Goal: Task Accomplishment & Management: Use online tool/utility

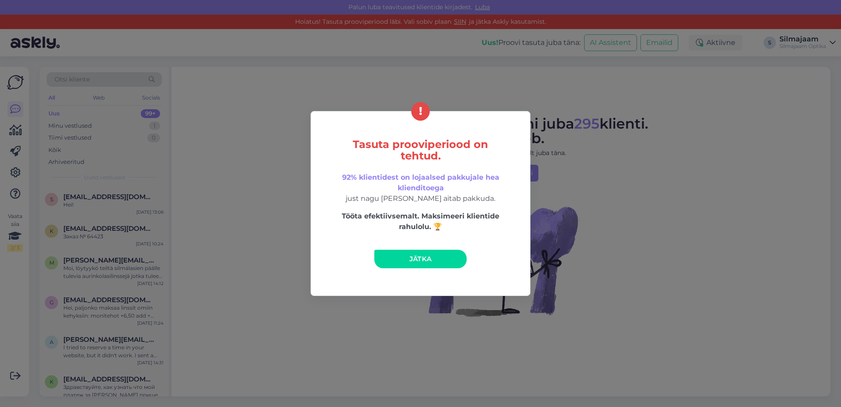
click at [422, 255] on span "Jätka" at bounding box center [421, 258] width 22 height 8
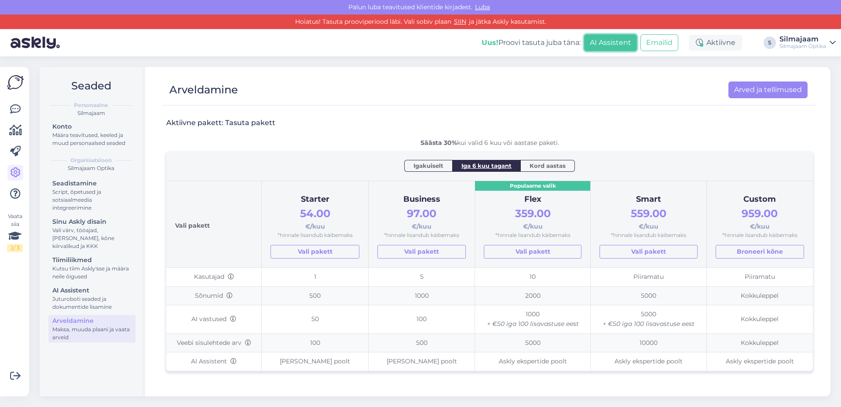
click at [613, 42] on button "AI Assistent" at bounding box center [610, 42] width 53 height 17
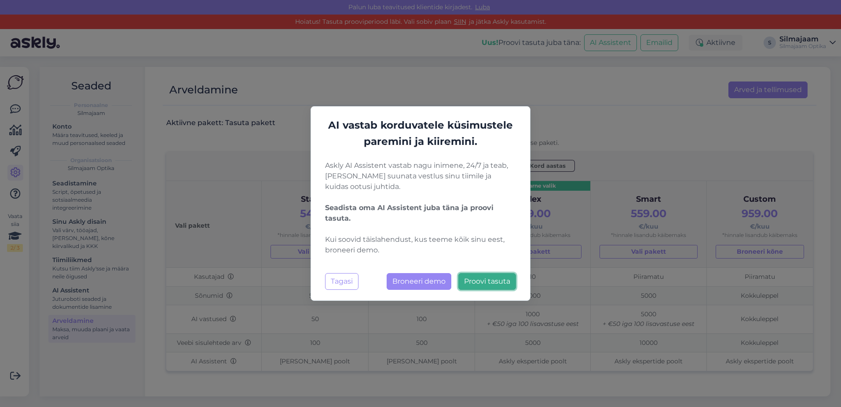
click at [492, 286] on link "Proovi tasuta" at bounding box center [488, 281] width 58 height 17
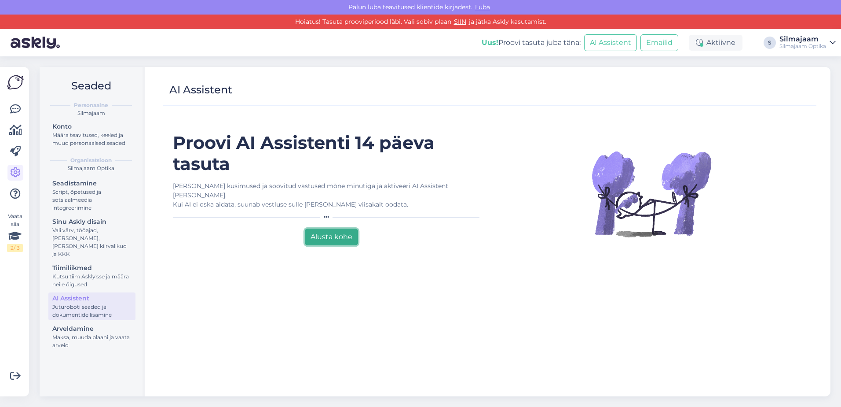
click at [333, 228] on button "Alusta kohe" at bounding box center [331, 236] width 53 height 17
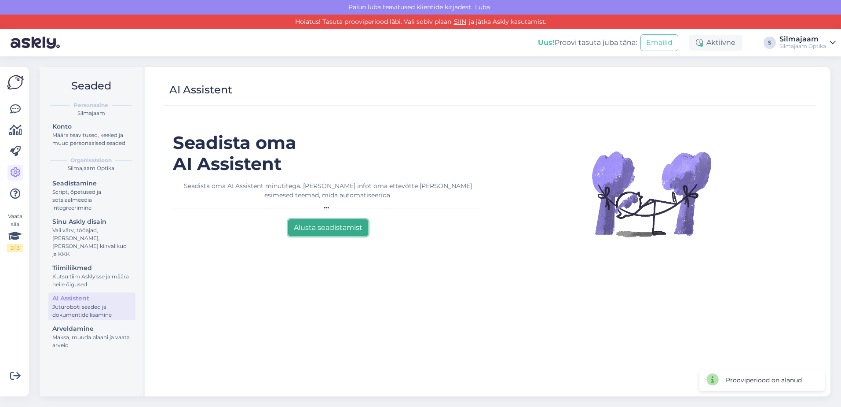
click at [334, 229] on button "Alusta seadistamist" at bounding box center [328, 227] width 80 height 17
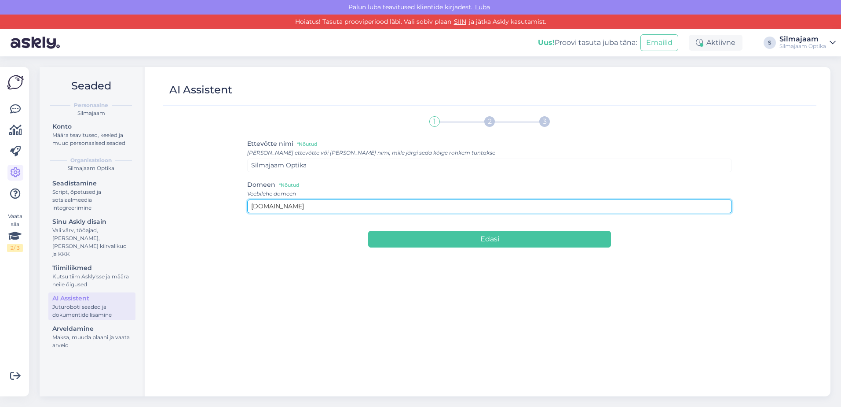
click at [250, 208] on input "silmajaam.ee" at bounding box center [489, 206] width 485 height 14
type input "www.silmajaam.ee"
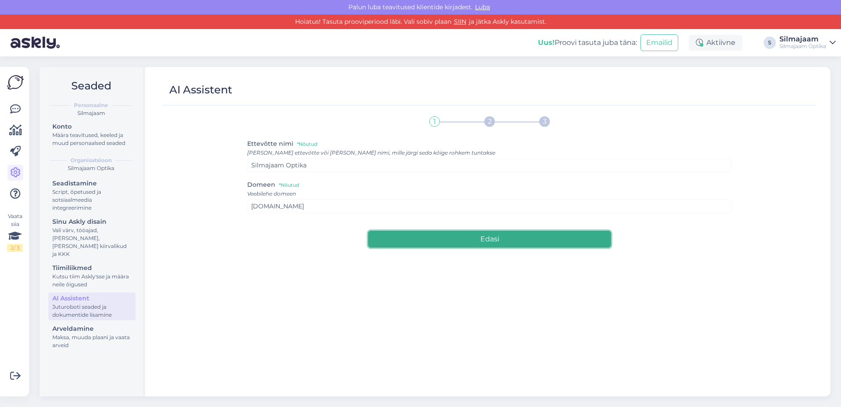
click at [488, 240] on button "Edasi" at bounding box center [489, 239] width 242 height 17
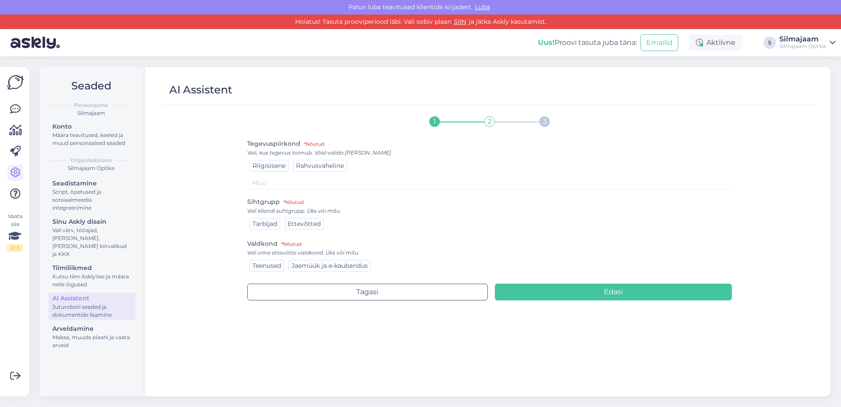
click at [319, 165] on span "Rahvusvaheline" at bounding box center [320, 165] width 48 height 8
click at [270, 224] on span "Tarbijad" at bounding box center [265, 224] width 25 height 8
click at [318, 266] on span "Jaemüük ja e-kaubandus" at bounding box center [330, 265] width 76 height 8
click at [272, 263] on span "Teenused" at bounding box center [267, 265] width 29 height 8
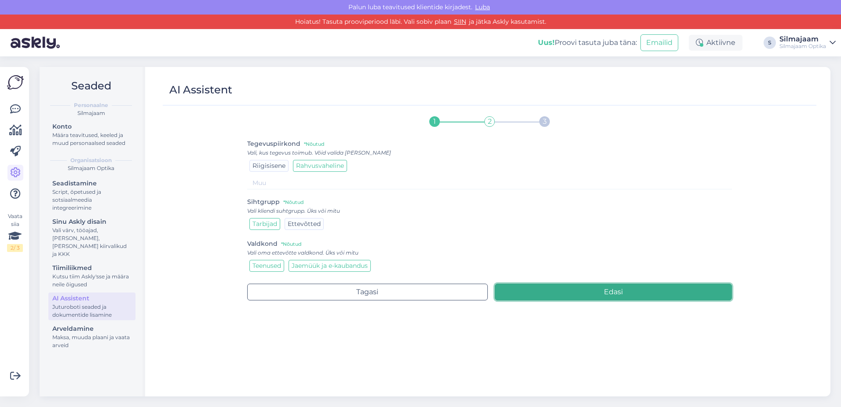
click at [609, 290] on button "Edasi" at bounding box center [614, 291] width 238 height 17
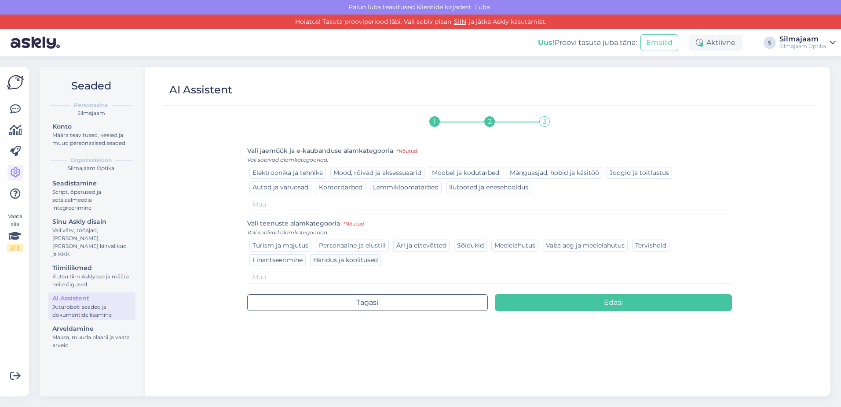
click at [273, 201] on input at bounding box center [489, 204] width 485 height 13
type input "optika"
click at [643, 248] on span "Tervishoid" at bounding box center [650, 245] width 31 height 8
click at [642, 246] on span "Tervishoid" at bounding box center [650, 245] width 31 height 8
click at [286, 277] on input at bounding box center [489, 277] width 485 height 13
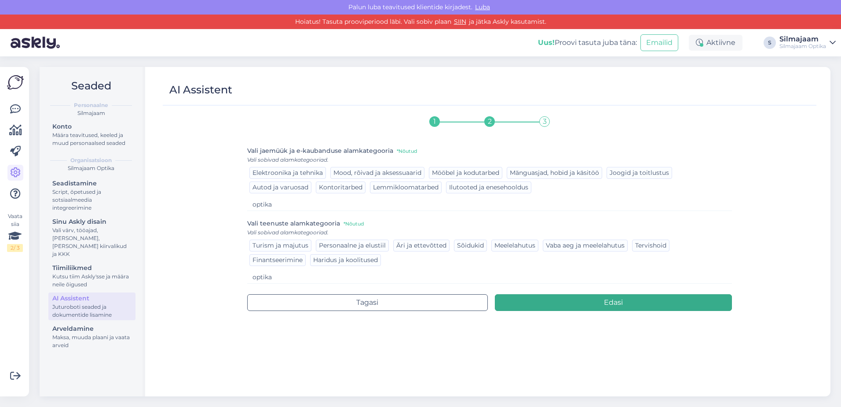
type input "optika"
click at [616, 308] on button "Edasi" at bounding box center [614, 302] width 238 height 17
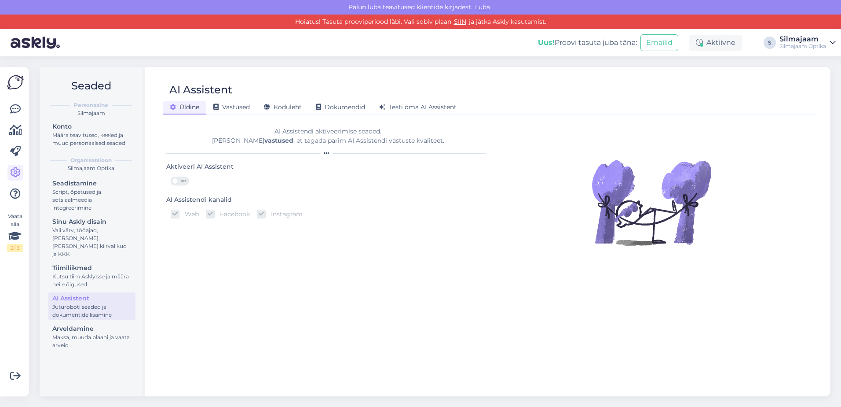
click at [179, 181] on span "OFF" at bounding box center [183, 181] width 11 height 8
click at [171, 176] on input "OFF" at bounding box center [171, 176] width 0 height 0
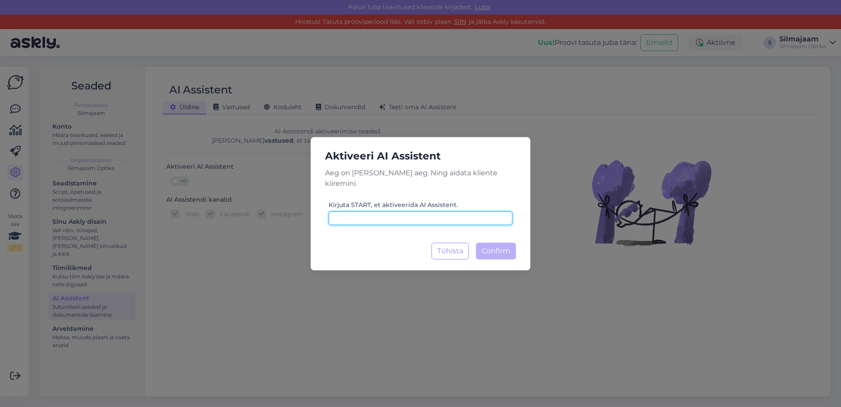
click at [360, 213] on input at bounding box center [421, 218] width 184 height 14
type input "start"
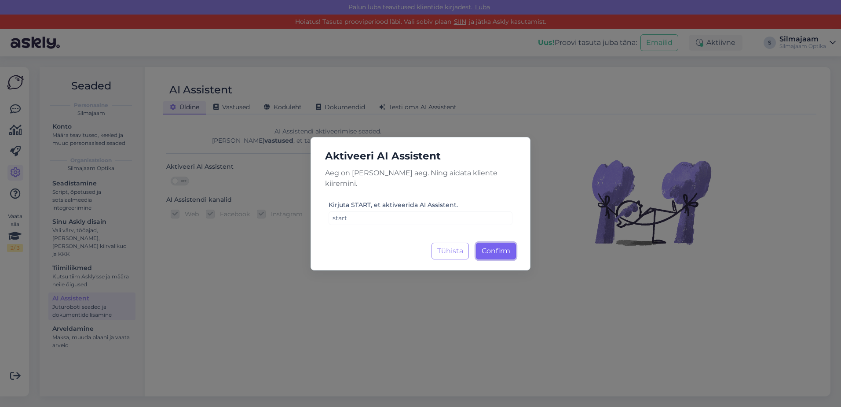
click at [494, 246] on span "Confirm" at bounding box center [496, 250] width 29 height 8
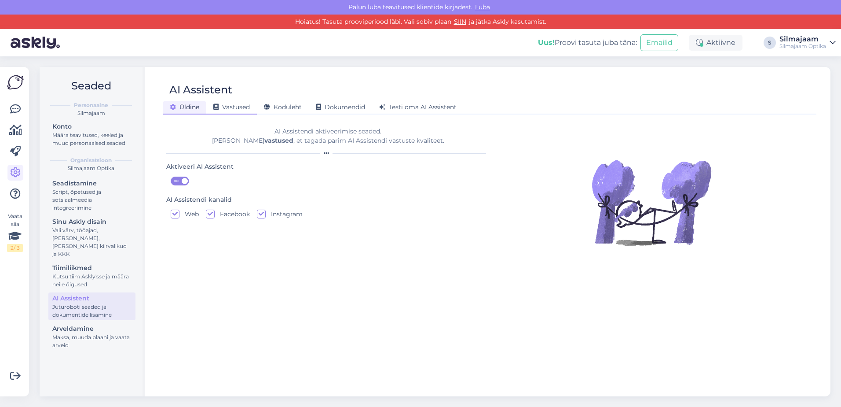
click at [234, 105] on span "Vastused" at bounding box center [231, 107] width 37 height 8
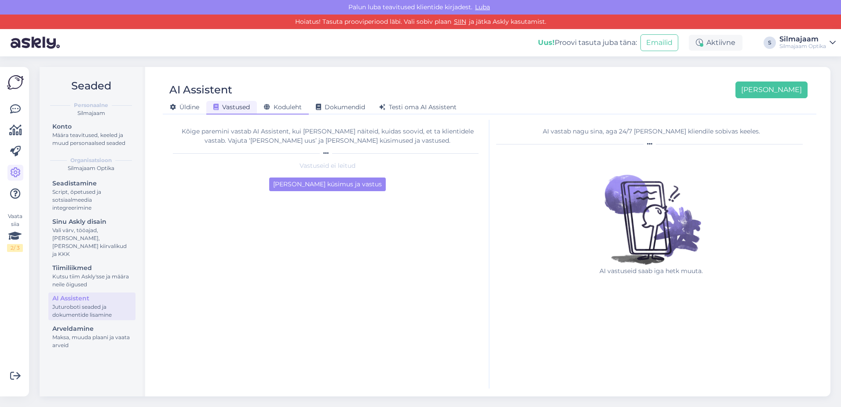
click at [276, 104] on span "Koduleht" at bounding box center [283, 107] width 38 height 8
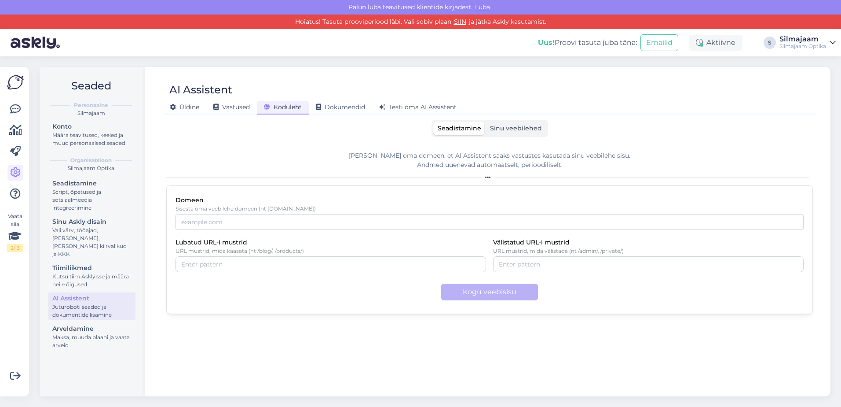
click at [514, 129] on span "Sinu veebilehed" at bounding box center [516, 128] width 52 height 8
click at [486, 121] on input "Sinu veebilehed" at bounding box center [486, 121] width 0 height 0
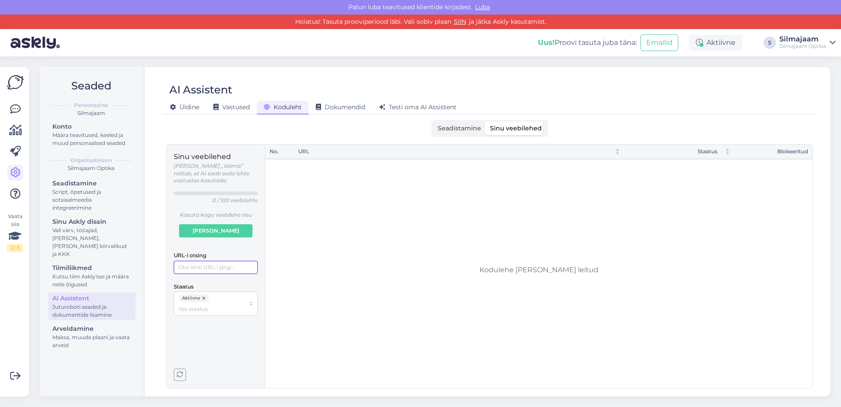
paste input "https://silmajaam.ee/"
type input "https://silmajaam.ee/"
click at [217, 224] on span "Vali pakett" at bounding box center [216, 230] width 47 height 12
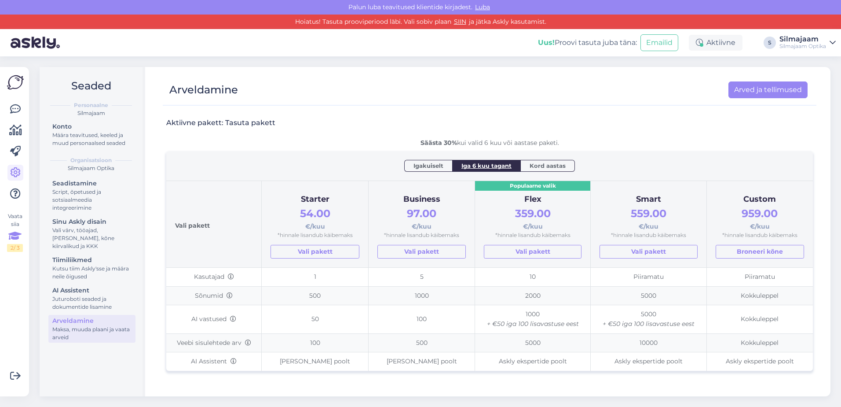
click at [16, 221] on div "Vaata siia 2 / 3" at bounding box center [15, 232] width 16 height 40
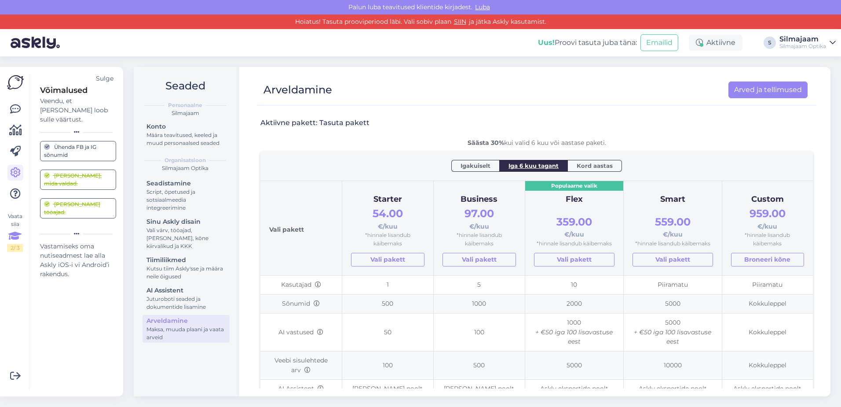
click at [58, 172] on div "[PERSON_NAME], mida valdad." at bounding box center [78, 180] width 68 height 16
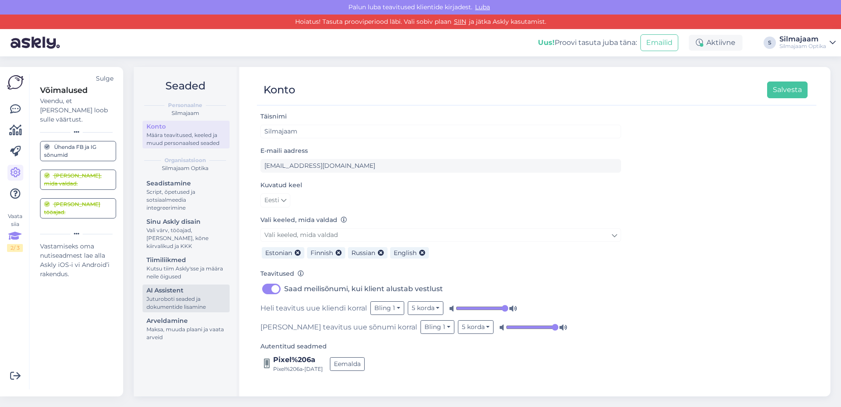
click at [164, 291] on div "AI Assistent" at bounding box center [186, 290] width 79 height 9
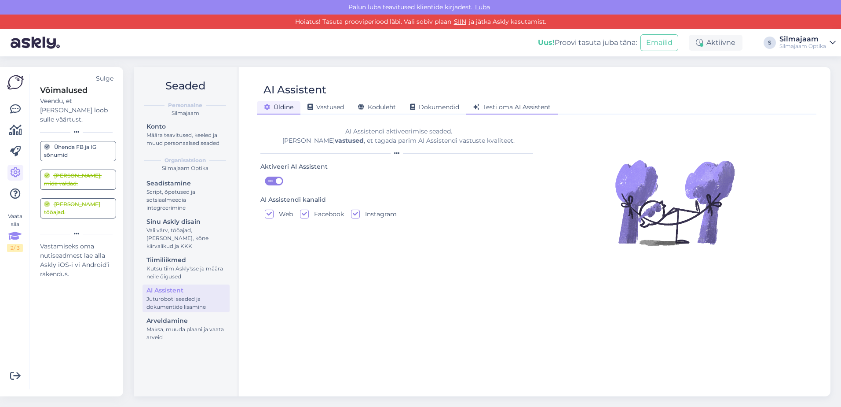
click at [528, 108] on span "Testi oma AI Assistent" at bounding box center [511, 107] width 77 height 8
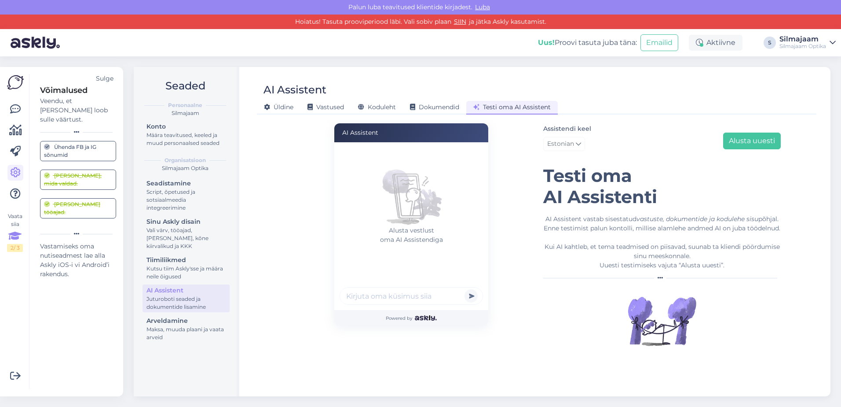
click at [385, 294] on input "text" at bounding box center [411, 296] width 143 height 18
click at [15, 106] on icon at bounding box center [15, 109] width 11 height 11
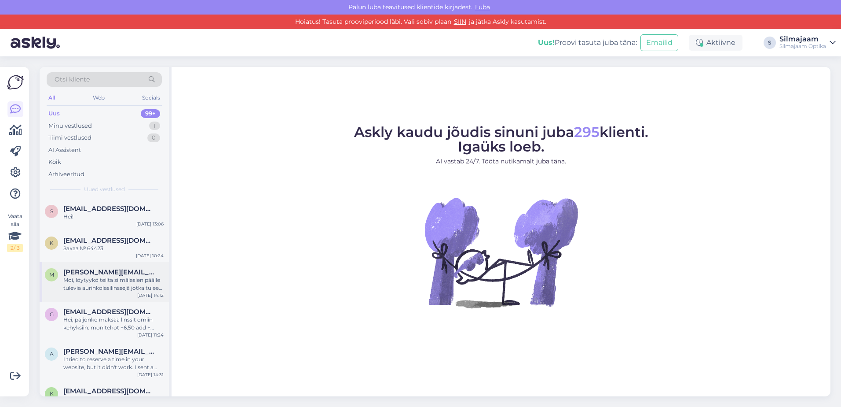
click at [98, 272] on span "[PERSON_NAME][EMAIL_ADDRESS][DOMAIN_NAME]" at bounding box center [109, 272] width 92 height 8
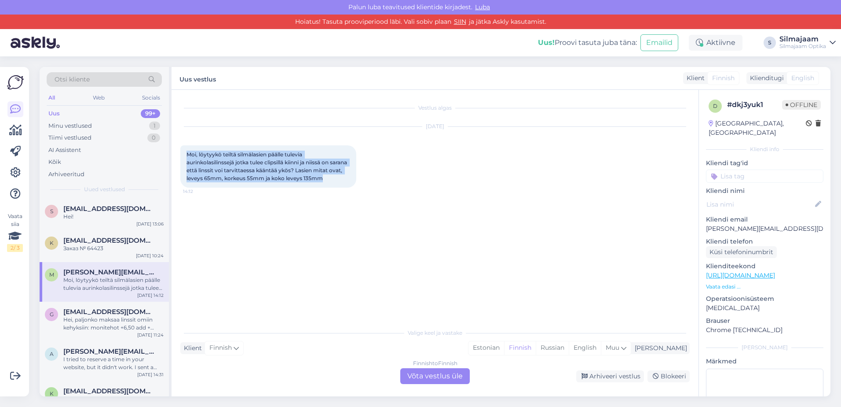
drag, startPoint x: 341, startPoint y: 177, endPoint x: 188, endPoint y: 155, distance: 154.3
click at [188, 155] on div "Moi, löytyykö teiltä silmälasien päälle tulevia aurinkolasilinssejä jotka tulee…" at bounding box center [268, 166] width 176 height 42
drag, startPoint x: 188, startPoint y: 155, endPoint x: 192, endPoint y: 157, distance: 4.7
copy span "Moi, löytyykö teiltä silmälasien päälle tulevia aurinkolasilinssejä jotka tulee…"
click at [17, 223] on div "Vaata siia 2 / 3" at bounding box center [15, 232] width 16 height 40
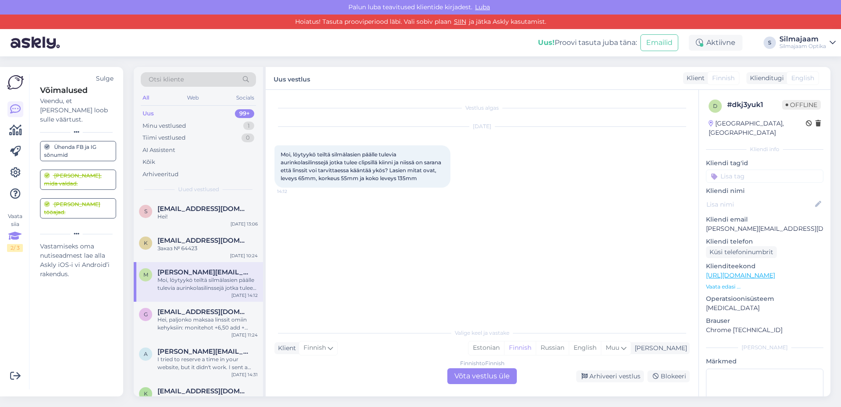
click at [69, 247] on div "Vastamiseks oma nutiseadmest lae alla Askly iOS-i vi Android’i rakendus." at bounding box center [78, 260] width 76 height 37
click at [69, 242] on div "Vastamiseks oma nutiseadmest lae alla Askly iOS-i vi Android’i rakendus." at bounding box center [78, 260] width 76 height 37
click at [153, 150] on div "AI Assistent" at bounding box center [159, 150] width 33 height 9
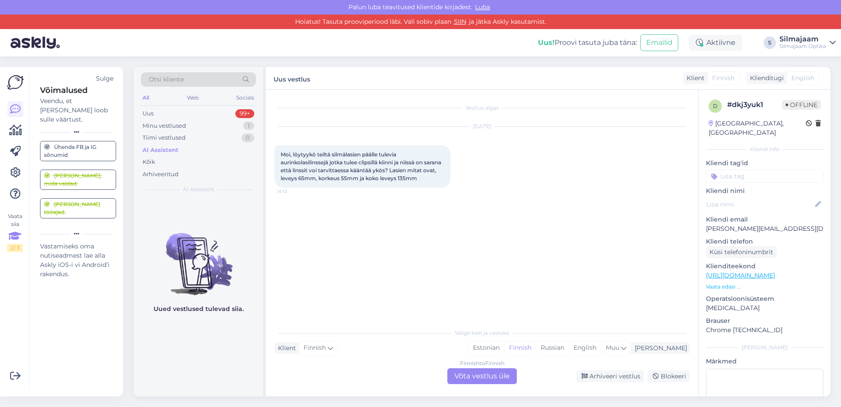
click at [169, 150] on div "AI Assistent" at bounding box center [161, 150] width 36 height 9
click at [61, 101] on div "Veendu, et [PERSON_NAME] loob sulle väärtust." at bounding box center [78, 110] width 76 height 28
click at [67, 172] on div "[PERSON_NAME], mida valdad." at bounding box center [78, 180] width 68 height 16
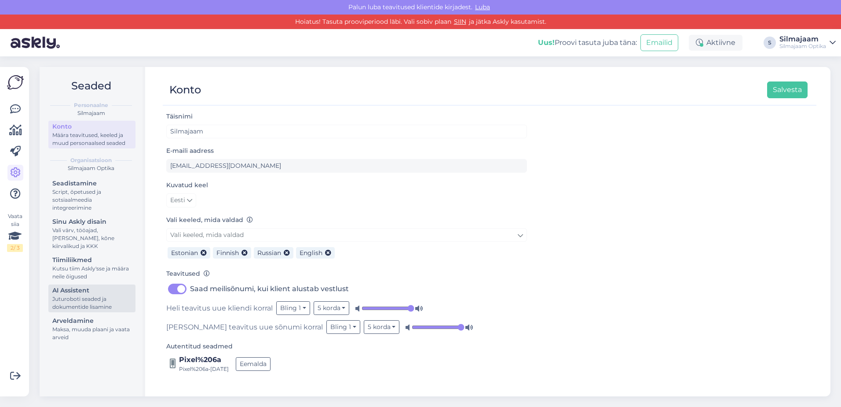
click at [70, 298] on div "Juturoboti seaded ja dokumentide lisamine" at bounding box center [91, 303] width 79 height 16
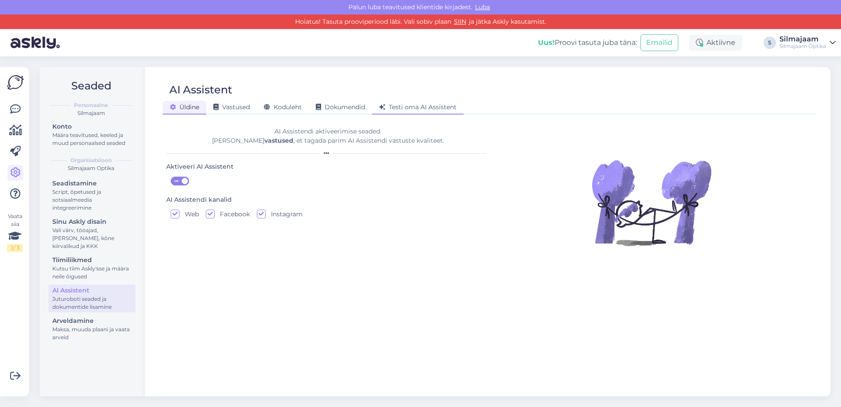
click at [419, 108] on span "Testi oma AI Assistent" at bounding box center [417, 107] width 77 height 8
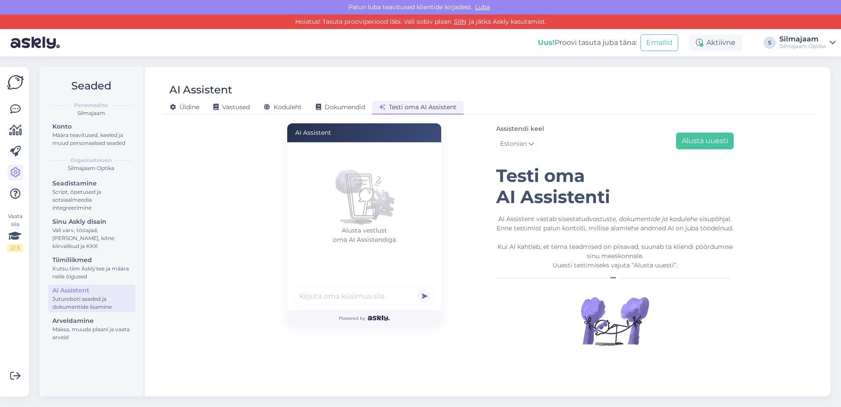
click at [319, 296] on input "text" at bounding box center [364, 296] width 143 height 18
paste input "Moi, löytyykö teiltä silmälasien päälle tulevia aurinkolasilinssejä jotka tulee…"
type input "Moi, löytyykö teiltä silmälasien päälle tulevia aurinkolasilinssejä jotka tulee…"
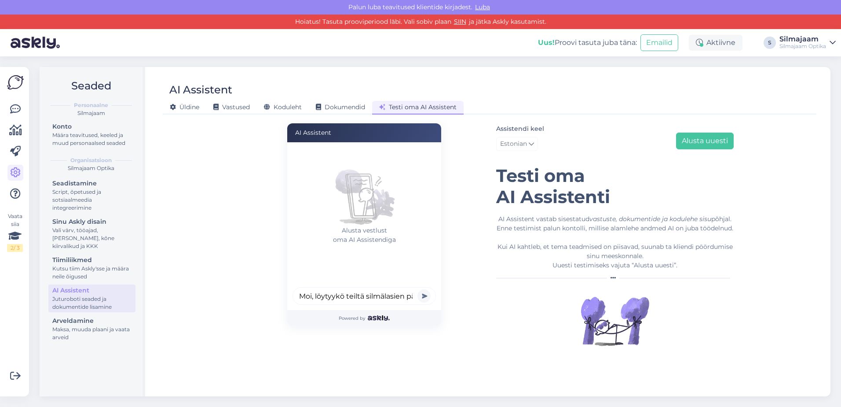
click at [425, 299] on button "submit" at bounding box center [424, 295] width 13 height 13
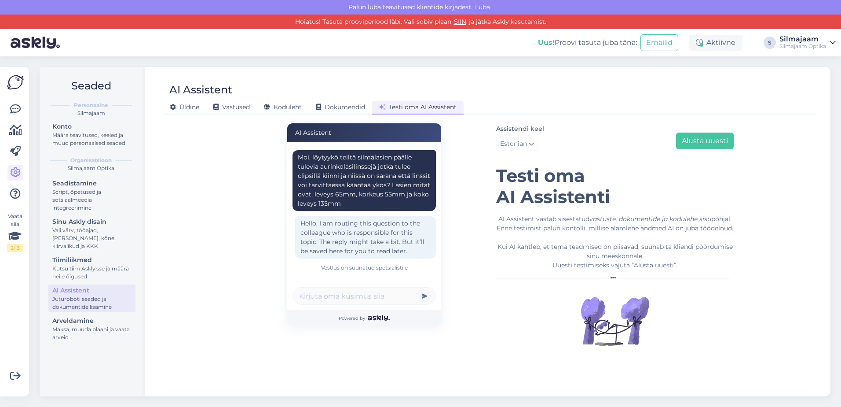
click at [426, 106] on span "Testi oma AI Assistent" at bounding box center [417, 107] width 77 height 8
click at [78, 296] on div "Juturoboti seaded ja dokumentide lisamine" at bounding box center [91, 303] width 79 height 16
click at [75, 295] on div "Juturoboti seaded ja dokumentide lisamine" at bounding box center [91, 303] width 79 height 16
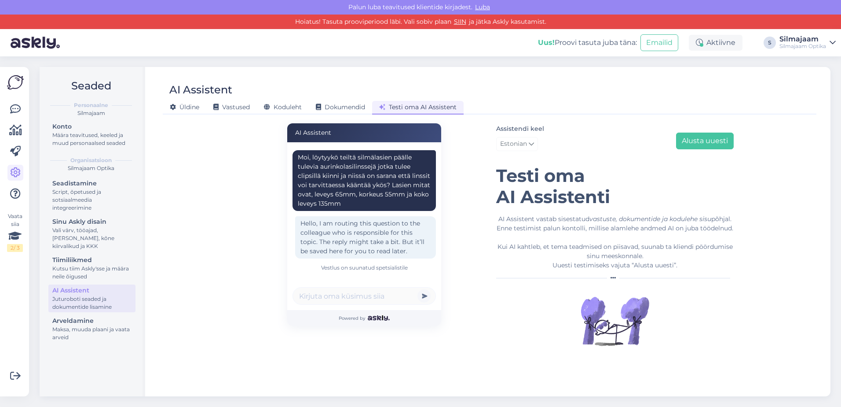
click at [75, 295] on div "Juturoboti seaded ja dokumentide lisamine" at bounding box center [91, 303] width 79 height 16
drag, startPoint x: 361, startPoint y: 262, endPoint x: 361, endPoint y: 257, distance: 5.3
click at [361, 257] on div "Moi, löytyykö teiltä silmälasien päälle tulevia aurinkolasilinssejä jotka tulee…" at bounding box center [367, 211] width 149 height 132
drag, startPoint x: 361, startPoint y: 257, endPoint x: 362, endPoint y: 238, distance: 18.5
click at [362, 238] on div "Hello, I am routing this question to the colleague who is responsible for this …" at bounding box center [365, 237] width 141 height 42
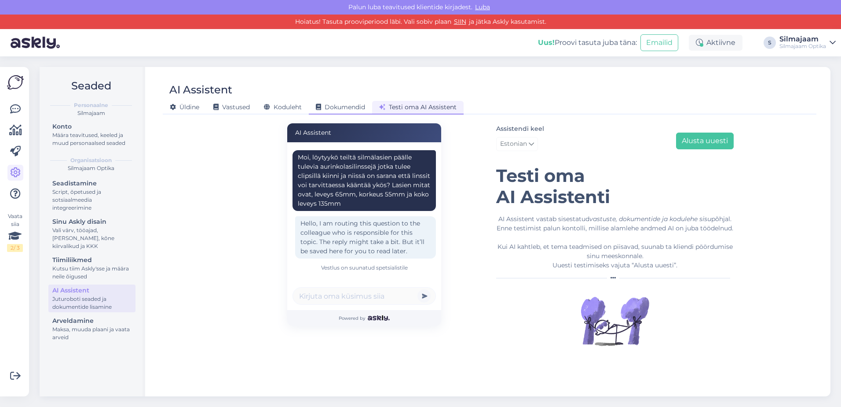
click at [349, 106] on span "Dokumendid" at bounding box center [340, 107] width 49 height 8
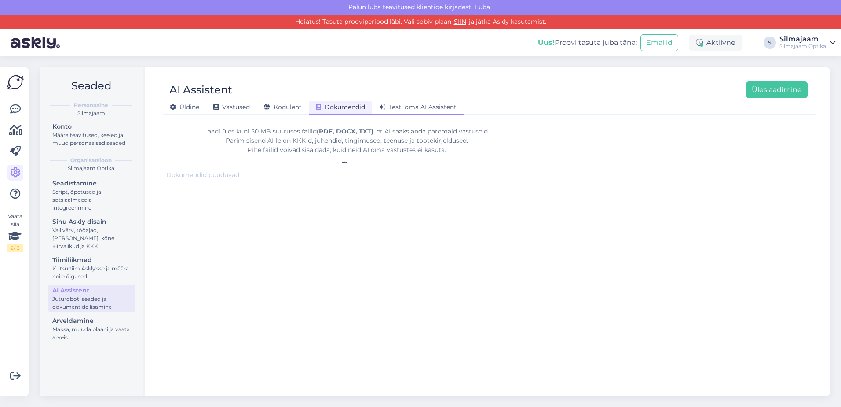
click at [426, 108] on span "Testi oma AI Assistent" at bounding box center [417, 107] width 77 height 8
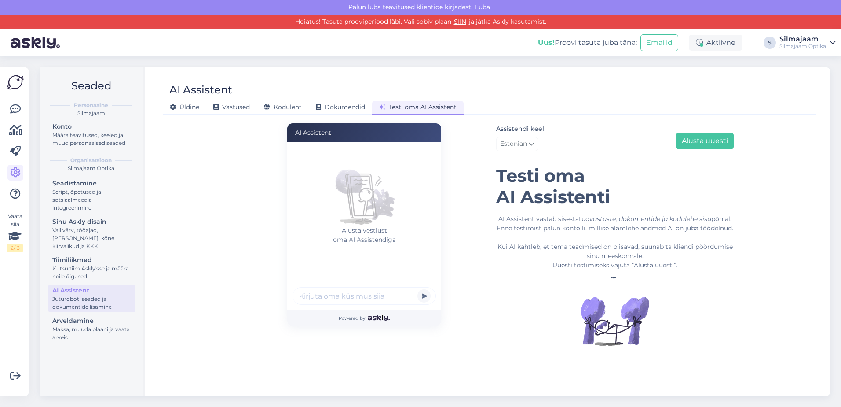
click at [347, 296] on input "text" at bounding box center [364, 296] width 143 height 18
paste input "Здравствуйте, как узнать что мой платеж за [PERSON_NAME] пришел к вам и как узн…"
type input "Здравствуйте, как узнать что мой платеж за [PERSON_NAME] пришел к вам и как узн…"
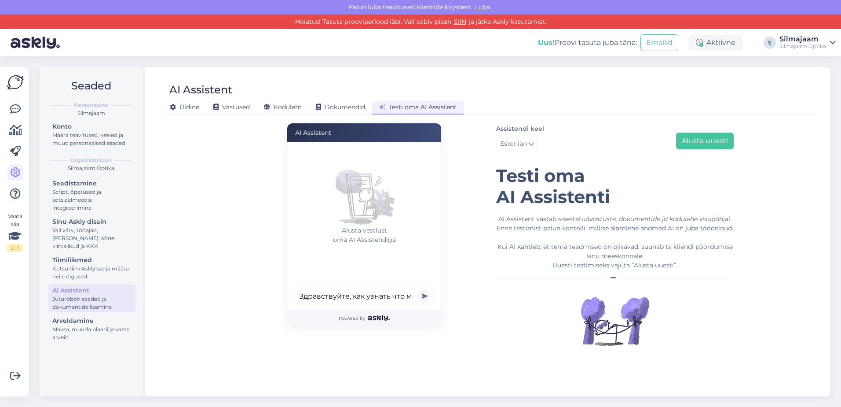
click at [425, 296] on button "submit" at bounding box center [424, 295] width 13 height 13
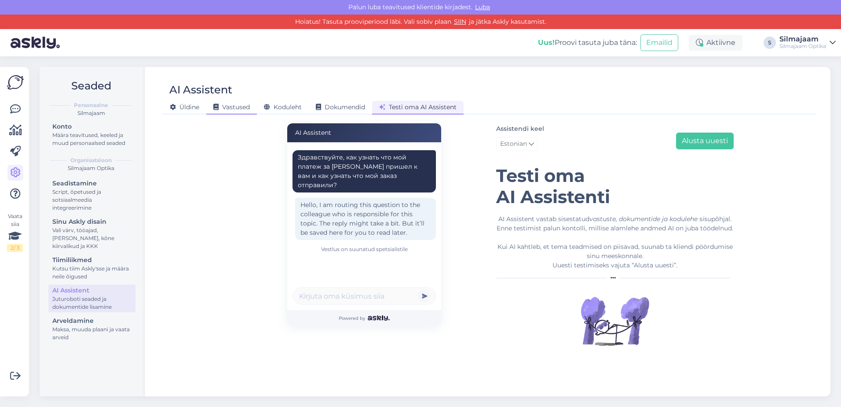
click at [236, 109] on span "Vastused" at bounding box center [231, 107] width 37 height 8
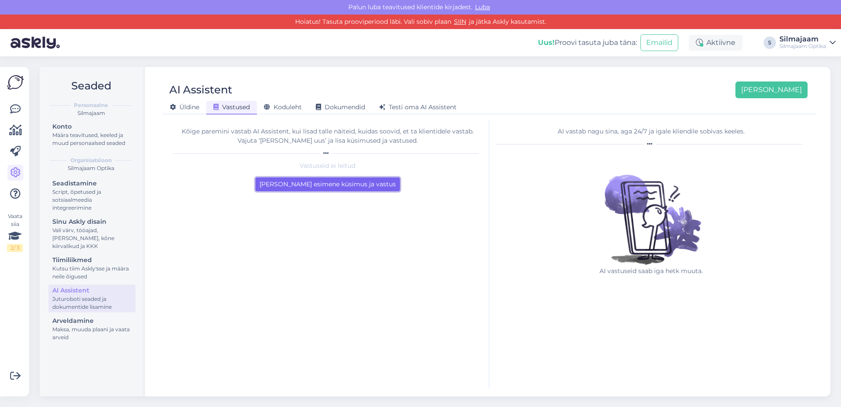
click at [306, 182] on button "Lisa esimene küsimus ja vastus" at bounding box center [328, 184] width 144 height 14
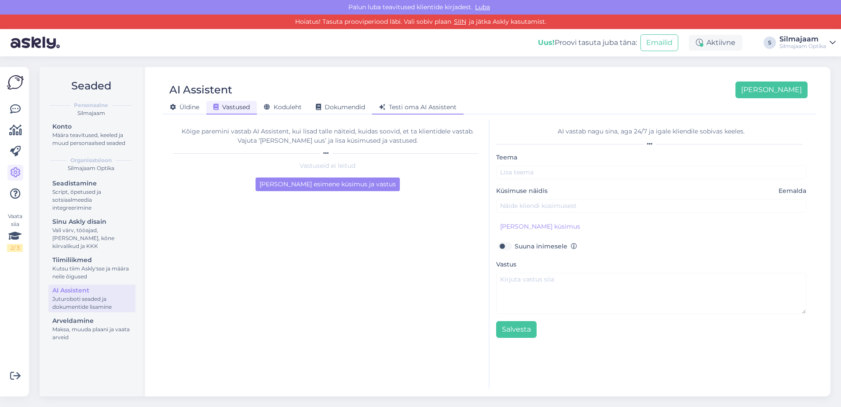
click at [402, 106] on span "Testi oma AI Assistent" at bounding box center [417, 107] width 77 height 8
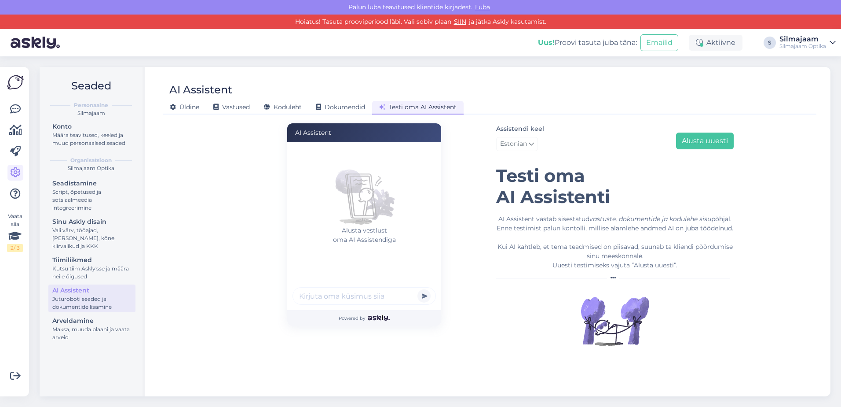
click at [331, 297] on input "text" at bounding box center [364, 296] width 143 height 18
paste input "Kuidas saab paki teekonda jälgida"
type input "Kuidas saab paki teekonda jälgida"
click at [427, 297] on button "submit" at bounding box center [424, 295] width 13 height 13
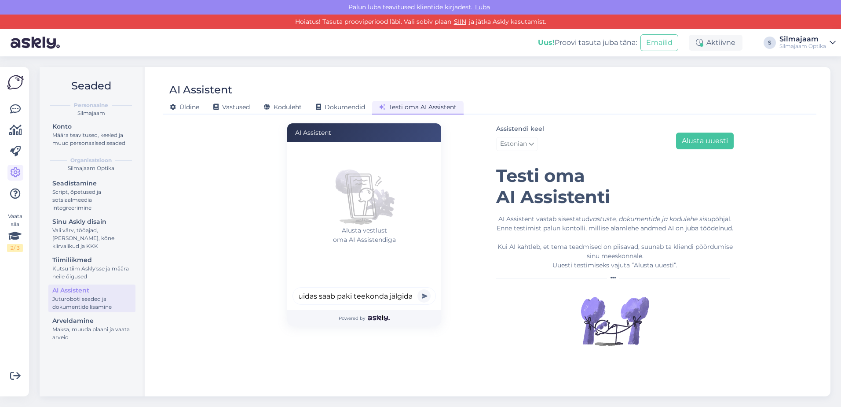
scroll to position [0, 0]
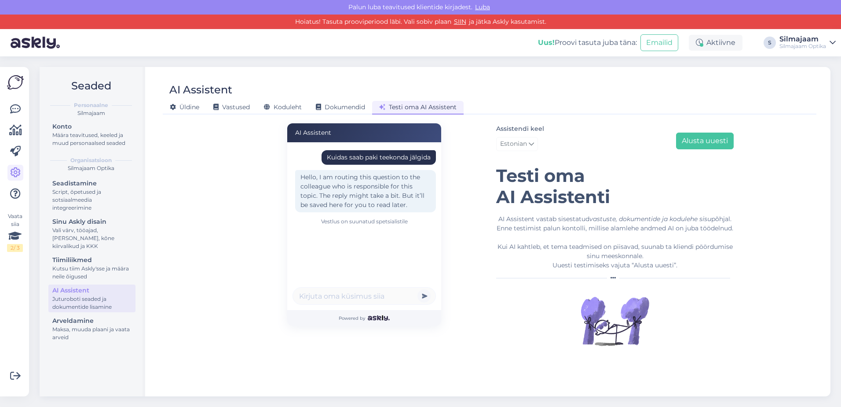
click at [403, 103] on span "Testi oma AI Assistent" at bounding box center [417, 107] width 77 height 8
drag, startPoint x: 345, startPoint y: 101, endPoint x: 395, endPoint y: 106, distance: 50.0
click at [346, 101] on div "Dokumendid" at bounding box center [340, 108] width 63 height 14
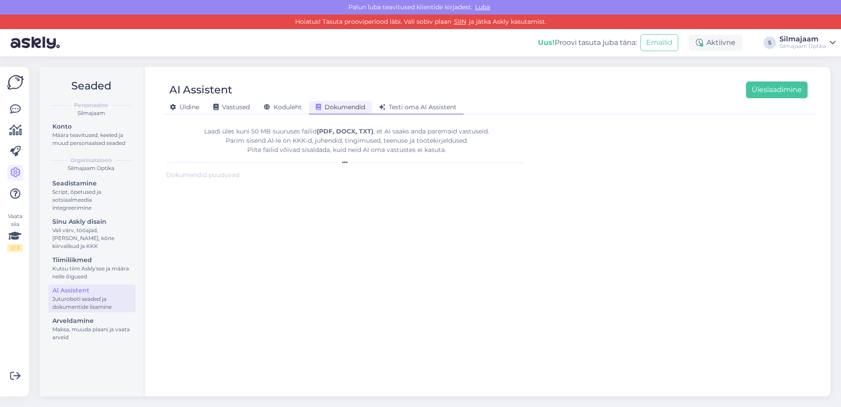
click at [409, 105] on span "Testi oma AI Assistent" at bounding box center [417, 107] width 77 height 8
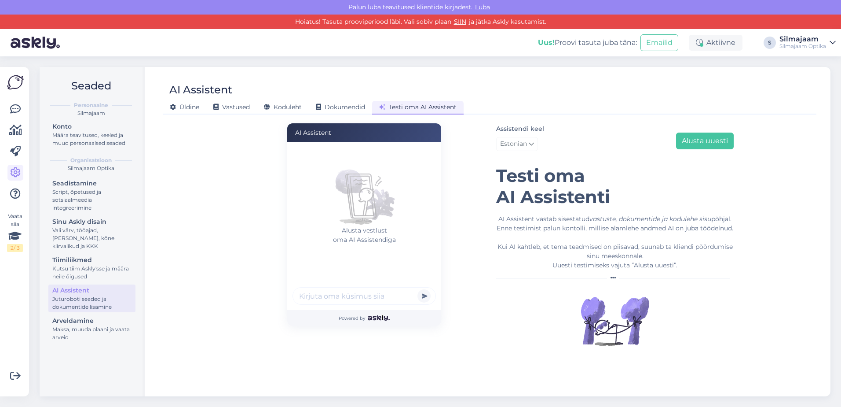
click at [355, 295] on input "text" at bounding box center [364, 296] width 143 height 18
paste input "Päikesekaitse oma prillide [PERSON_NAME]. Isetumenevad ehk fotokroomsed."
type input "Päikesekaitse oma prillide [PERSON_NAME]. Isetumenevad ehk fotokroomsed."
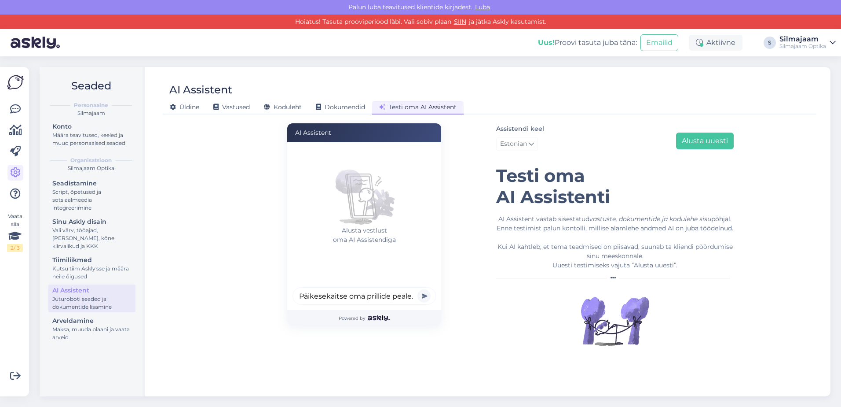
click at [423, 297] on button "submit" at bounding box center [424, 295] width 13 height 13
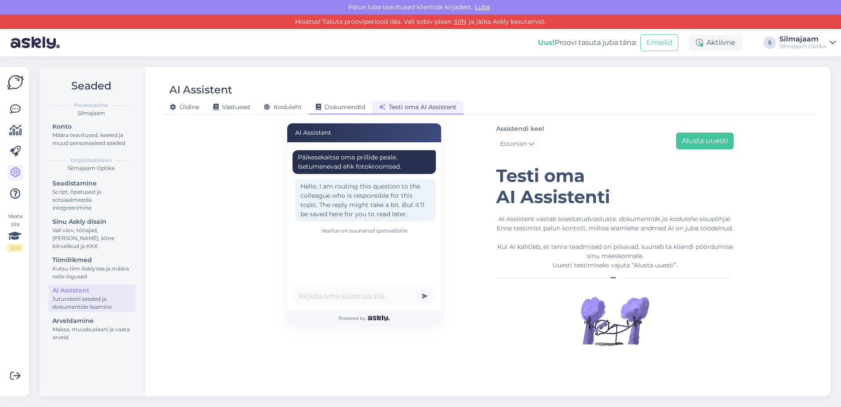
click at [356, 105] on span "Dokumendid" at bounding box center [340, 107] width 49 height 8
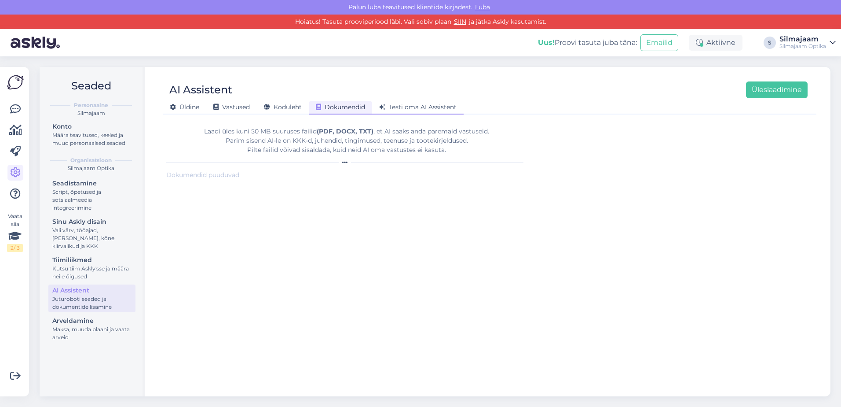
click at [404, 108] on span "Testi oma AI Assistent" at bounding box center [417, 107] width 77 height 8
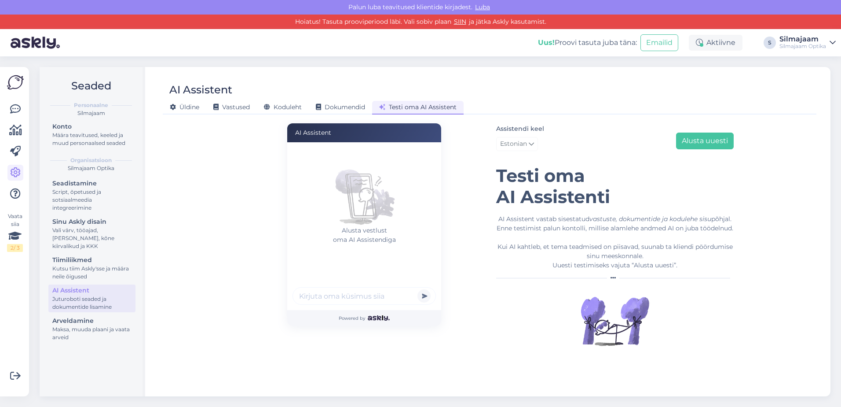
drag, startPoint x: 345, startPoint y: 296, endPoint x: 385, endPoint y: 303, distance: 40.2
click at [348, 296] on input "text" at bounding box center [364, 296] width 143 height 18
type input "mis maksavad progressiiv priklliklaasid"
click at [422, 291] on button "submit" at bounding box center [424, 295] width 13 height 13
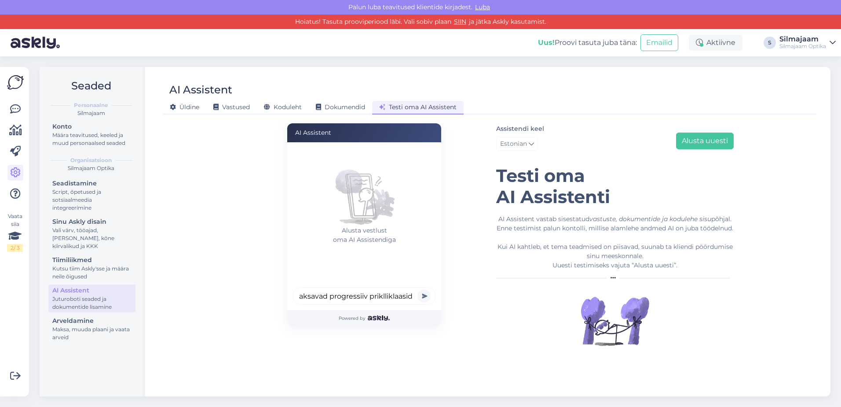
scroll to position [0, 0]
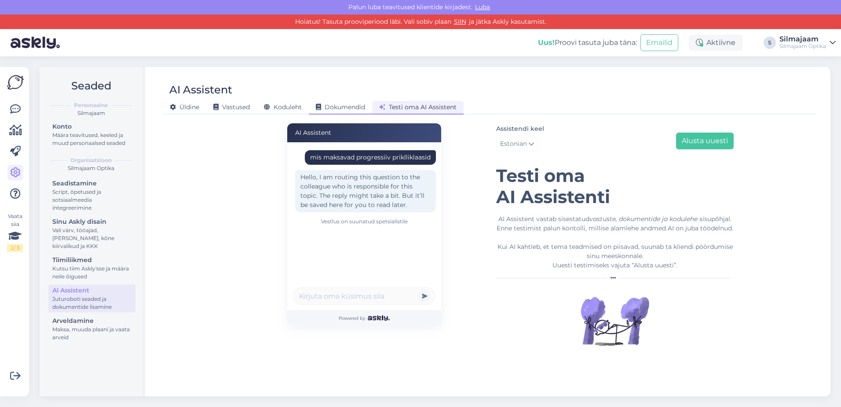
click at [344, 109] on span "Dokumendid" at bounding box center [340, 107] width 49 height 8
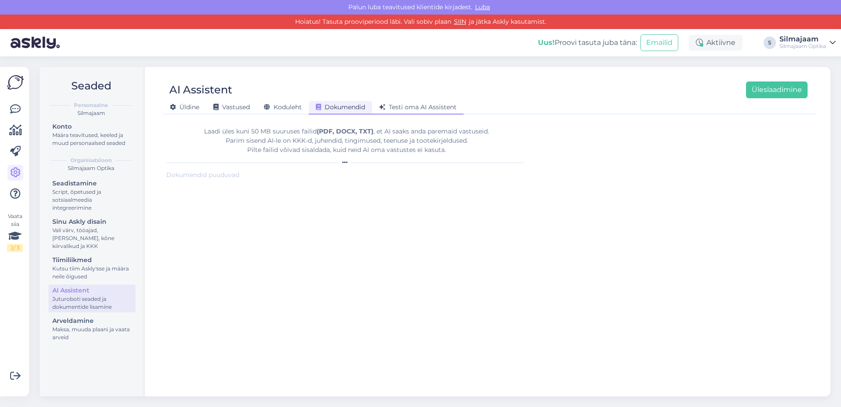
click at [406, 108] on span "Testi oma AI Assistent" at bounding box center [417, 107] width 77 height 8
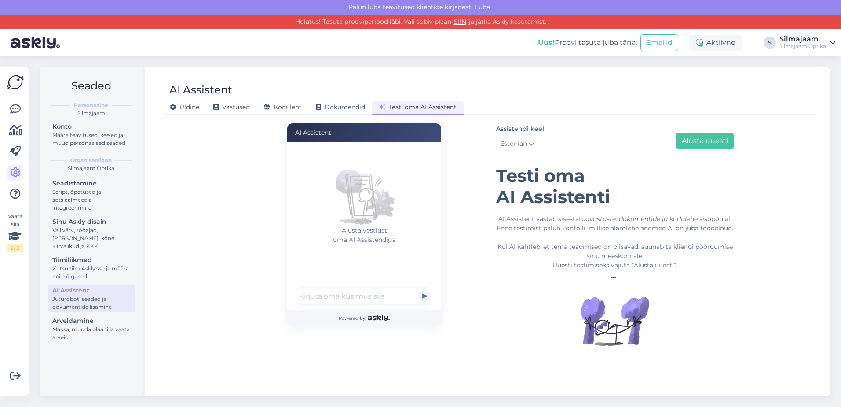
click at [332, 295] on input "text" at bounding box center [364, 296] width 143 height 18
type input "monitehot hinta"
click at [423, 293] on button "submit" at bounding box center [424, 295] width 13 height 13
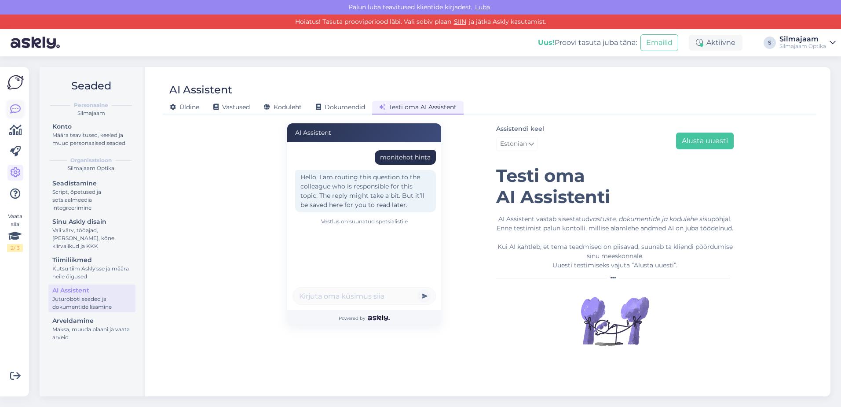
click at [16, 109] on icon at bounding box center [15, 109] width 11 height 11
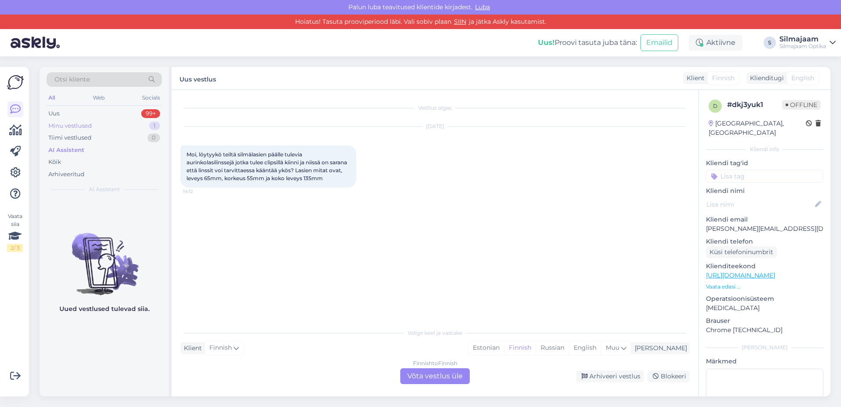
click at [64, 127] on div "Minu vestlused" at bounding box center [70, 125] width 44 height 9
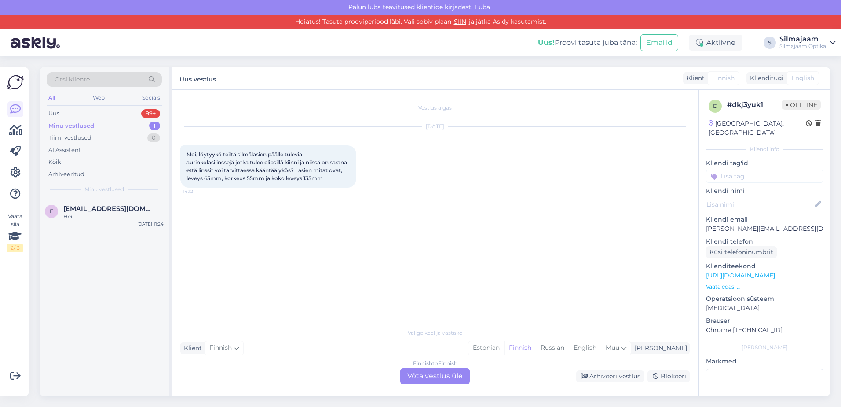
drag, startPoint x: 67, startPoint y: 126, endPoint x: 12, endPoint y: 104, distance: 59.4
click at [66, 126] on div "Minu vestlused" at bounding box center [71, 125] width 46 height 9
click at [12, 104] on icon at bounding box center [15, 109] width 11 height 11
click at [14, 111] on icon at bounding box center [15, 109] width 11 height 11
click at [54, 138] on div "Tiimi vestlused" at bounding box center [69, 137] width 43 height 9
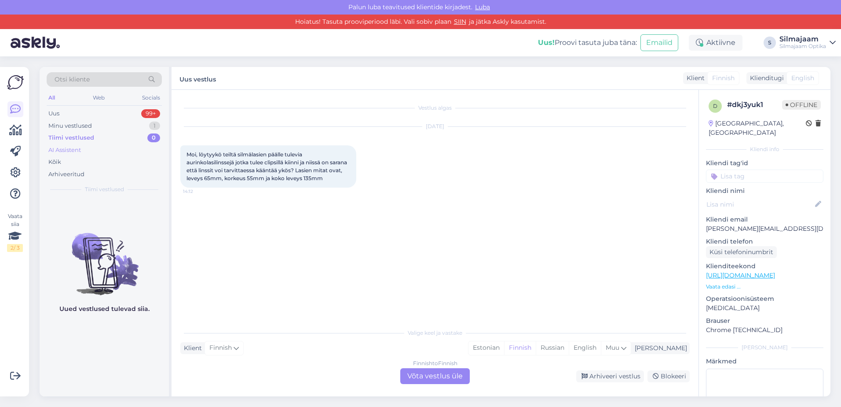
click at [67, 150] on div "AI Assistent" at bounding box center [64, 150] width 33 height 9
drag, startPoint x: 70, startPoint y: 128, endPoint x: 56, endPoint y: 116, distance: 18.1
click at [68, 126] on div "Minu vestlused" at bounding box center [70, 125] width 44 height 9
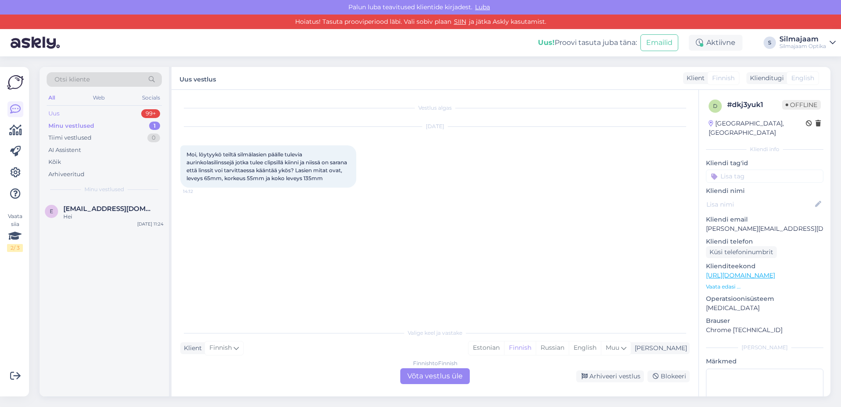
click at [56, 116] on div "Uus" at bounding box center [53, 113] width 11 height 9
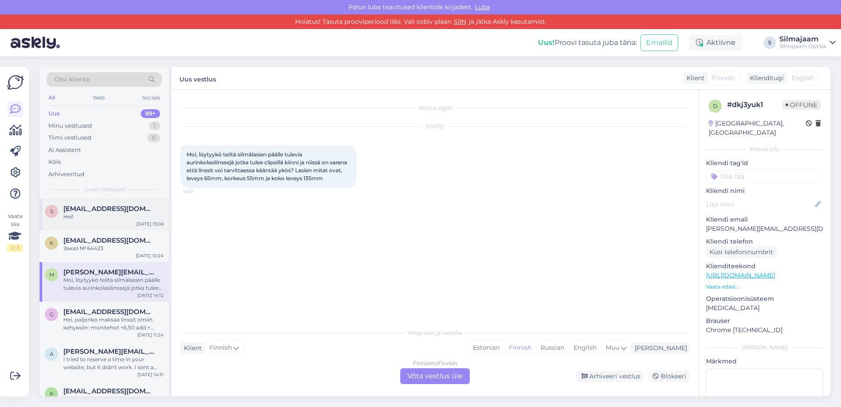
click at [74, 213] on div "Hei!" at bounding box center [113, 217] width 100 height 8
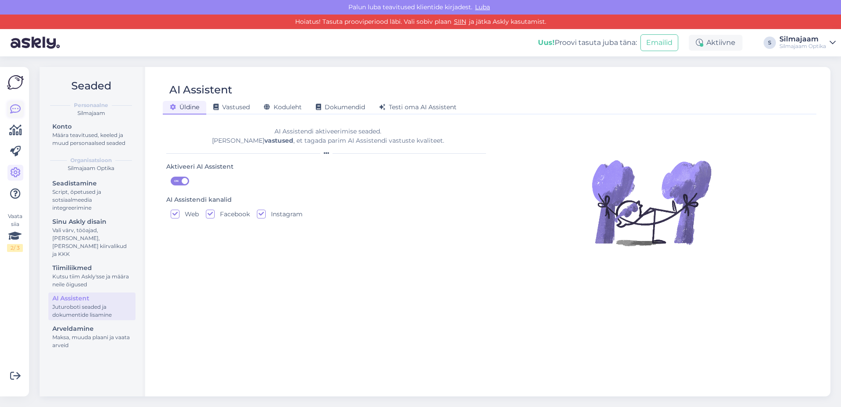
click at [16, 108] on icon at bounding box center [15, 109] width 11 height 11
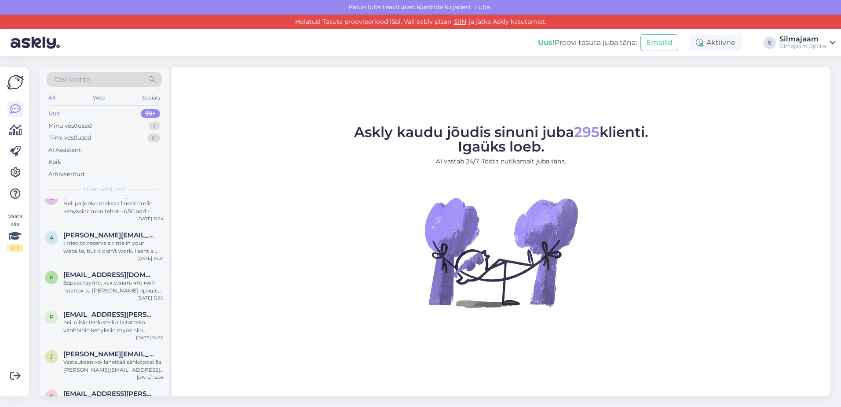
scroll to position [132, 0]
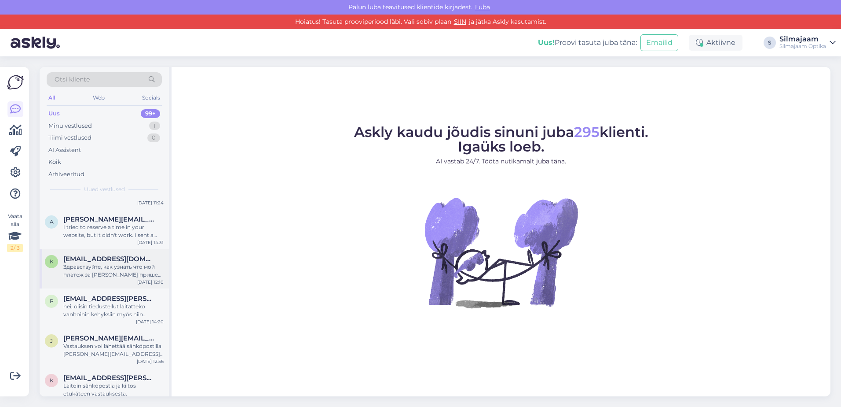
click at [106, 267] on div "Здравствуйте, как узнать что мой платеж за [PERSON_NAME] пришел к вам и как узн…" at bounding box center [113, 271] width 100 height 16
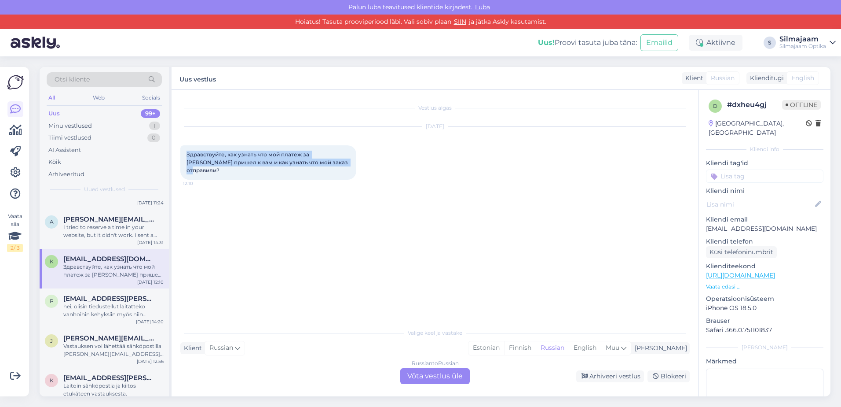
drag, startPoint x: 339, startPoint y: 165, endPoint x: 188, endPoint y: 157, distance: 151.6
click at [188, 157] on div "Здравствуйте, как узнать что мой платеж за [PERSON_NAME] пришел к вам и как узн…" at bounding box center [268, 162] width 176 height 34
copy span "Здравствуйте, как узнать что мой платеж за [PERSON_NAME] пришел к вам и как узн…"
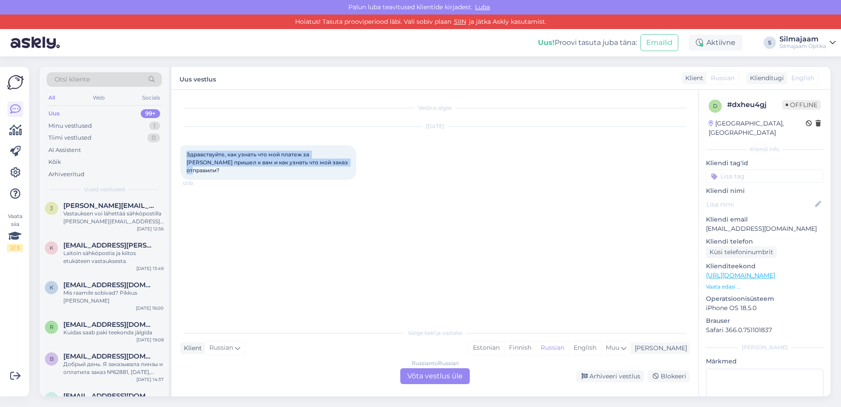
scroll to position [264, 0]
click at [102, 329] on div "Kuidas saab paki teekonda jälgida" at bounding box center [113, 333] width 100 height 8
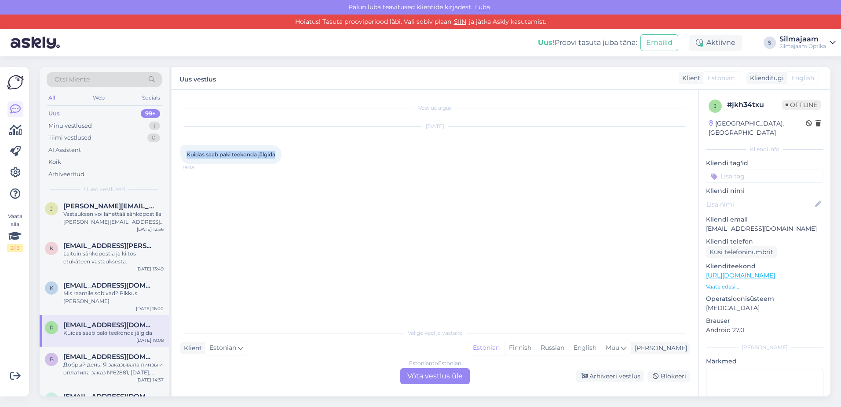
drag, startPoint x: 280, startPoint y: 155, endPoint x: 188, endPoint y: 154, distance: 92.4
click at [188, 154] on div "Kuidas saab paki teekonda jälgida 19:08" at bounding box center [230, 154] width 101 height 18
copy span "Kuidas saab paki teekonda jälgida"
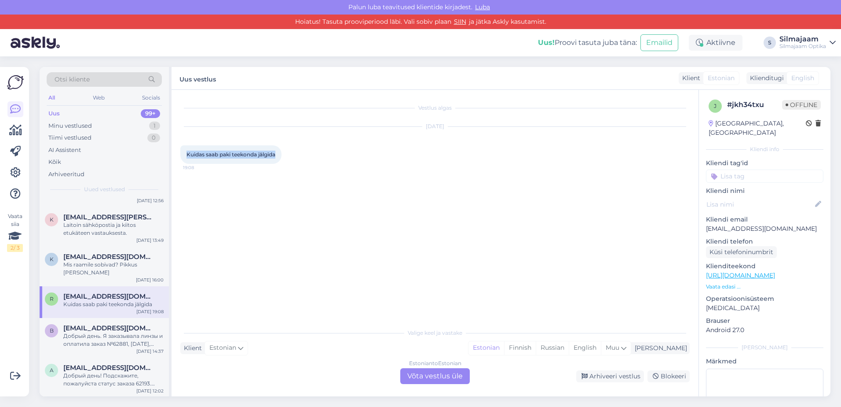
scroll to position [308, 0]
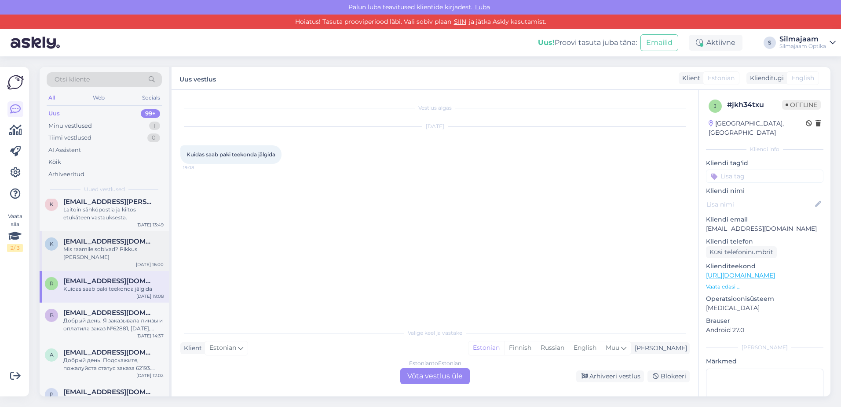
click at [110, 246] on div "Mis raamile sobivad? Pikkus [PERSON_NAME]" at bounding box center [113, 253] width 100 height 16
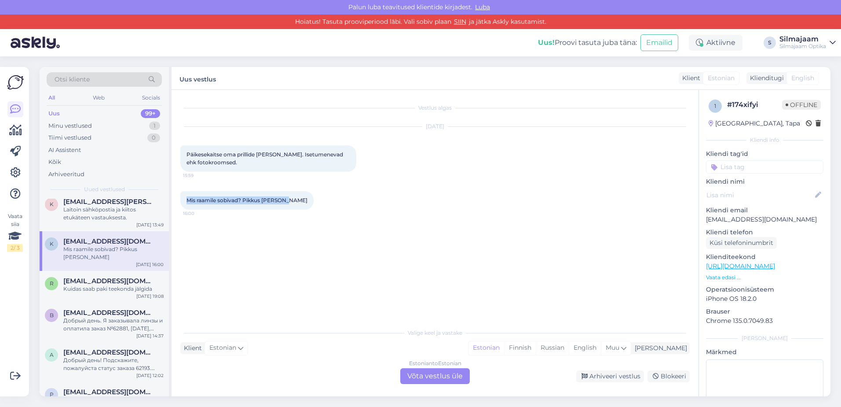
drag, startPoint x: 250, startPoint y: 198, endPoint x: 187, endPoint y: 198, distance: 63.4
click at [187, 198] on div "Mis raamile sobivad? Pikkus [PERSON_NAME] 16:00" at bounding box center [246, 200] width 133 height 18
drag, startPoint x: 187, startPoint y: 198, endPoint x: 194, endPoint y: 200, distance: 6.7
drag, startPoint x: 194, startPoint y: 200, endPoint x: 185, endPoint y: 154, distance: 46.6
click at [185, 154] on div "Päikesekaitse oma prillide [PERSON_NAME]. Isetumenevad ehk fotokroomsed. 15:59" at bounding box center [268, 158] width 176 height 26
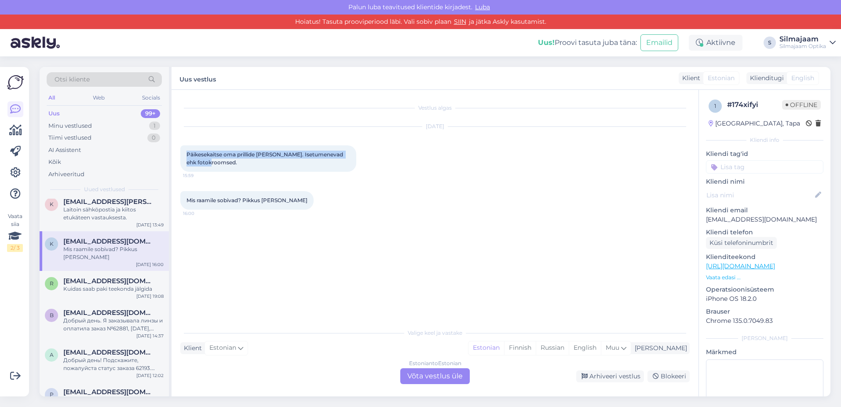
drag, startPoint x: 185, startPoint y: 154, endPoint x: 193, endPoint y: 154, distance: 7.9
copy span "Päikesekaitse oma prillide [PERSON_NAME]. Isetumenevad ehk fotokroomsed."
